Goal: Task Accomplishment & Management: Manage account settings

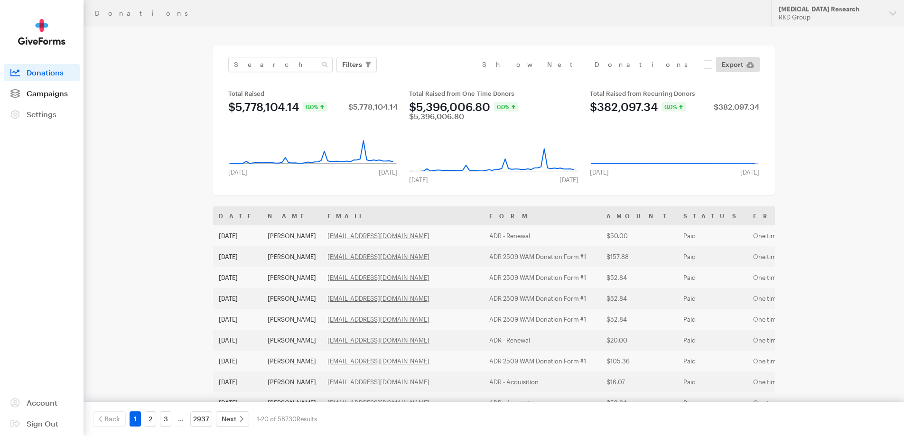
click at [61, 95] on span "Campaigns" at bounding box center [47, 93] width 41 height 9
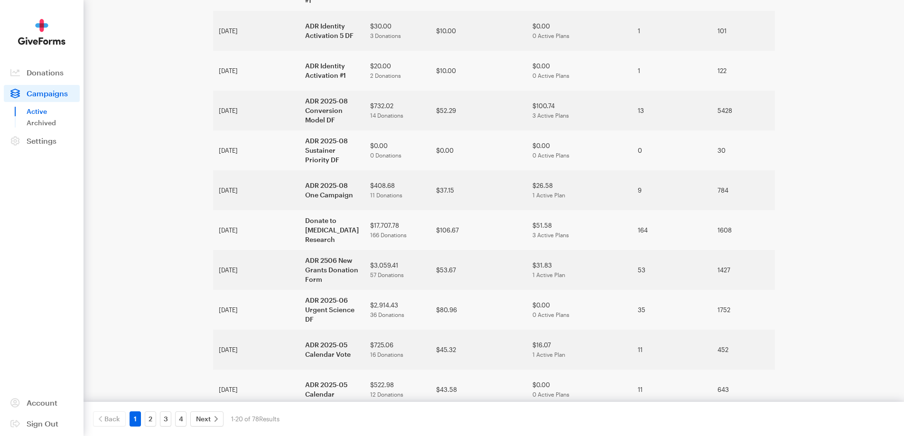
scroll to position [463, 0]
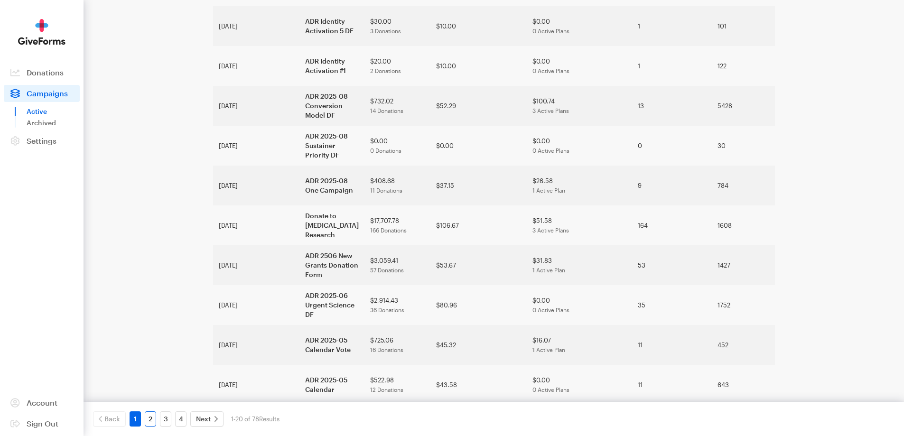
click at [153, 419] on link "2" at bounding box center [150, 418] width 11 height 15
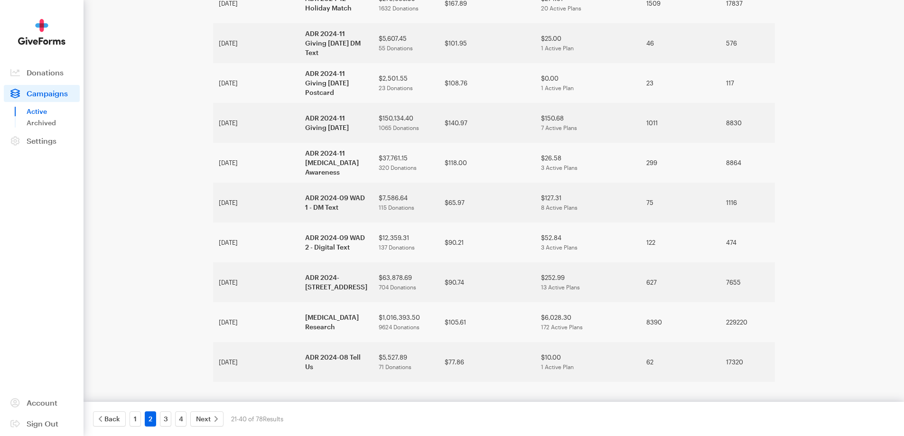
scroll to position [575, 0]
click at [165, 419] on link "3" at bounding box center [165, 418] width 11 height 15
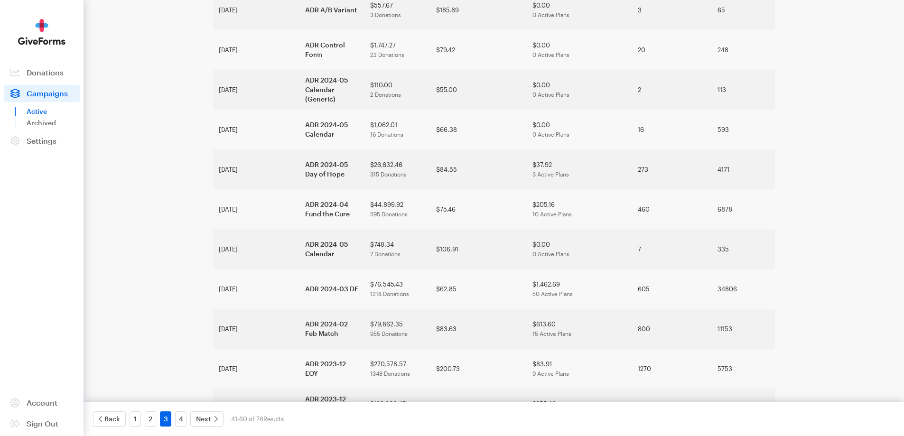
scroll to position [396, 0]
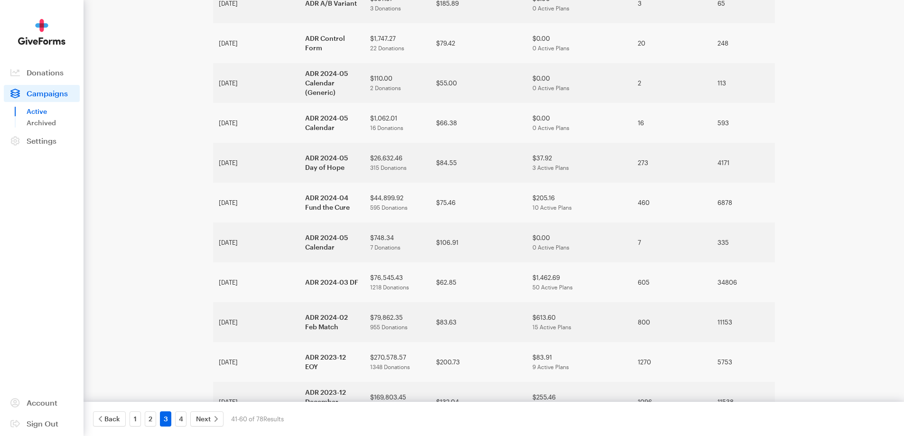
click at [187, 414] on div "4" at bounding box center [180, 418] width 15 height 15
click at [183, 417] on link "4" at bounding box center [180, 418] width 11 height 15
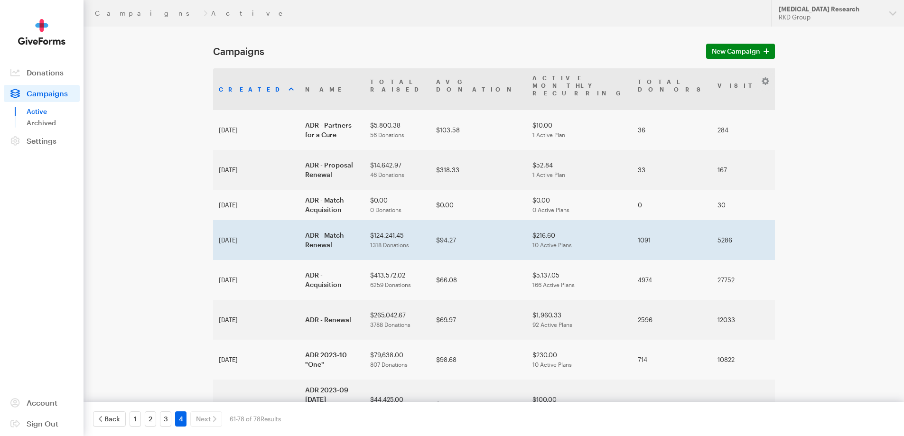
click at [299, 220] on td "ADR - Match Renewal" at bounding box center [331, 240] width 65 height 40
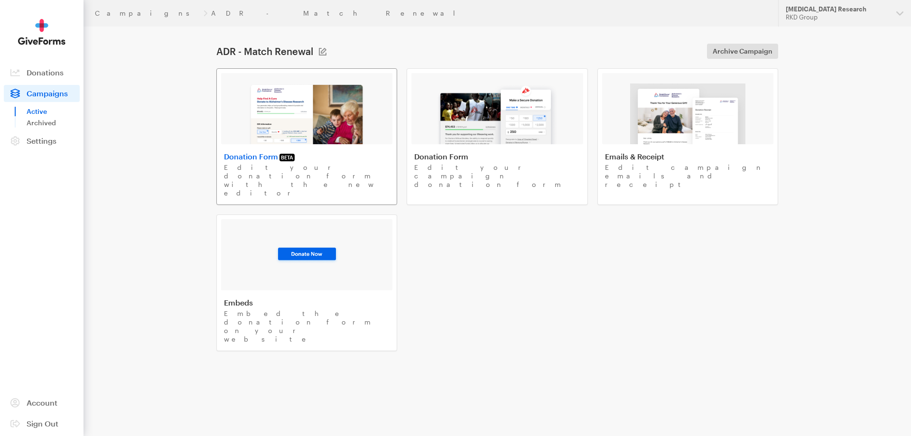
click at [261, 118] on img at bounding box center [307, 114] width 116 height 61
click at [55, 71] on span "Donations" at bounding box center [45, 72] width 37 height 9
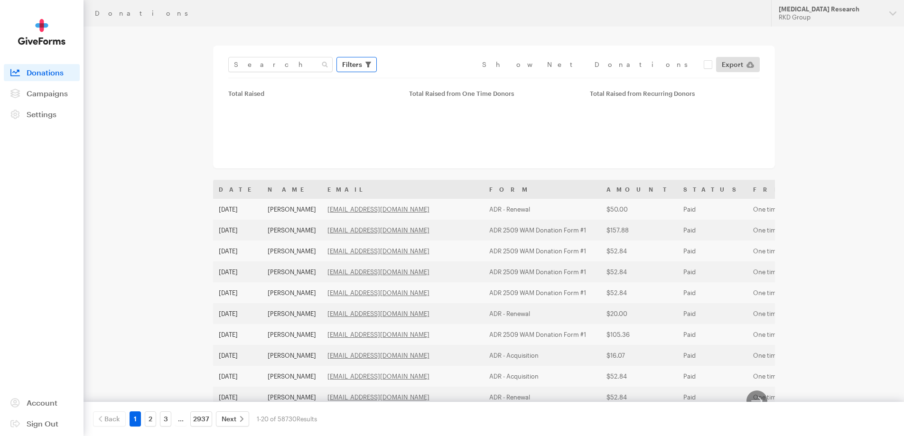
click at [361, 60] on span "Filters" at bounding box center [352, 64] width 20 height 11
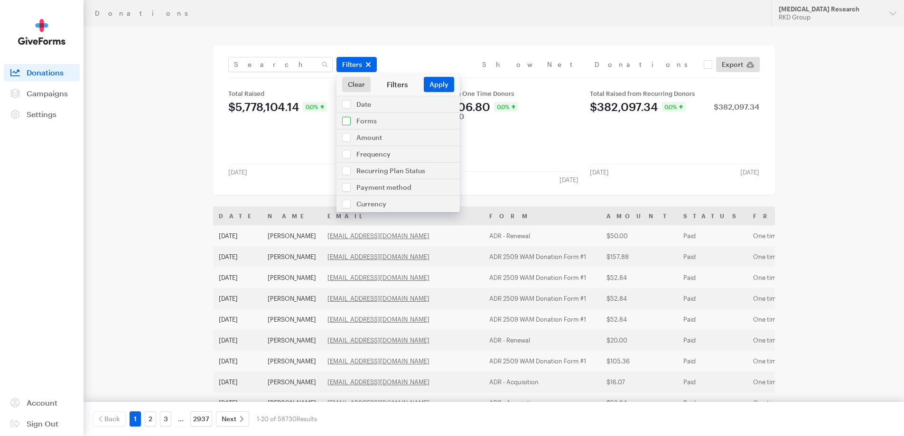
click at [365, 120] on input "checkbox" at bounding box center [397, 121] width 123 height 16
checkbox input "true"
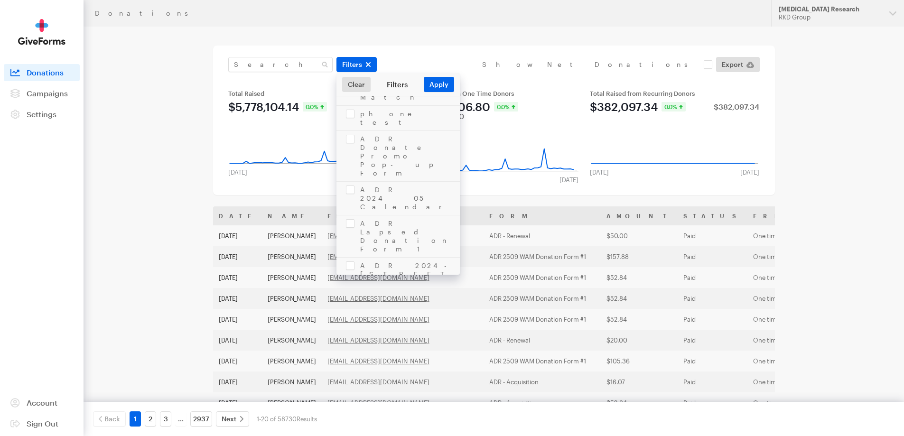
scroll to position [2136, 0]
checkbox input "true"
click at [437, 88] on button "Apply" at bounding box center [439, 84] width 30 height 15
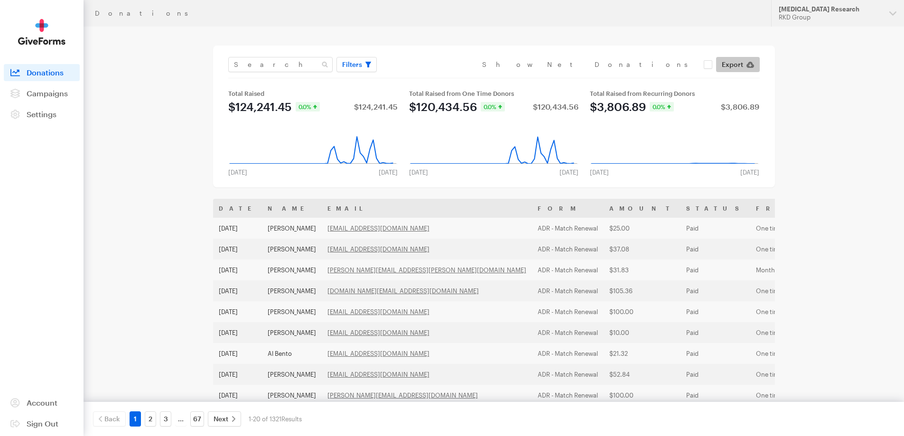
click at [729, 61] on span "Export" at bounding box center [732, 64] width 21 height 11
